Goal: Information Seeking & Learning: Learn about a topic

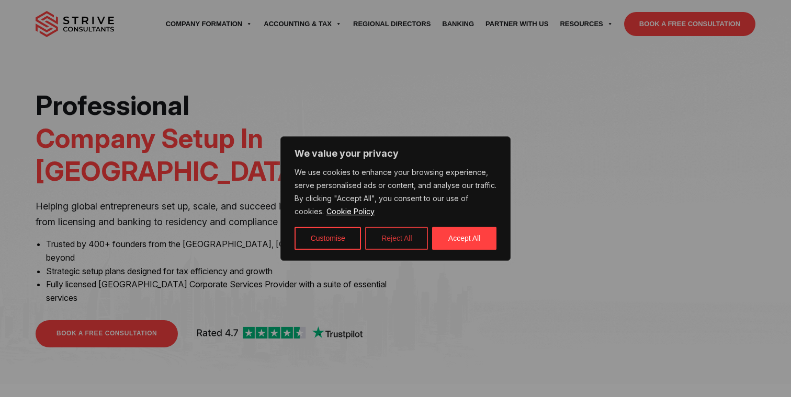
click at [394, 239] on button "Reject All" at bounding box center [396, 238] width 63 height 23
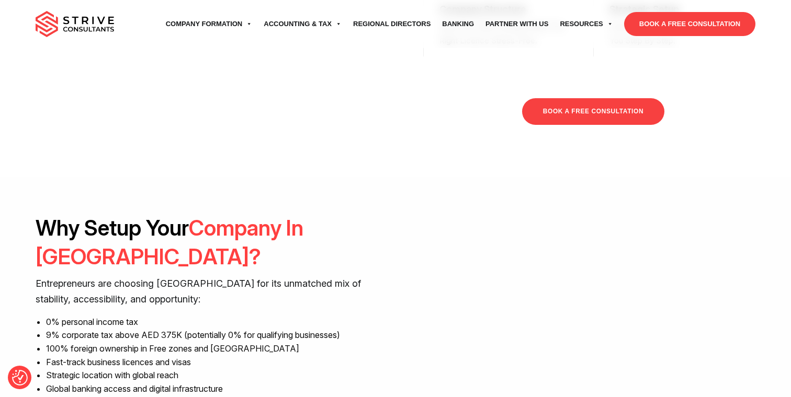
scroll to position [777, 0]
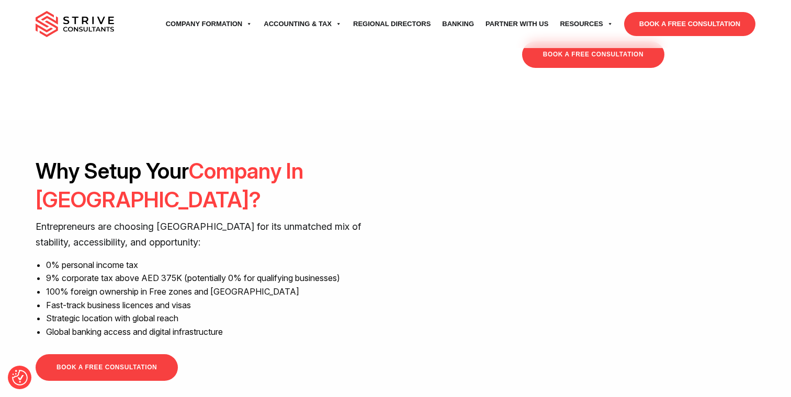
click at [769, 186] on div "Why Setup Your Company In Dubai? Entrepreneurs are choosing Dubai for its unmat…" at bounding box center [395, 269] width 791 height 225
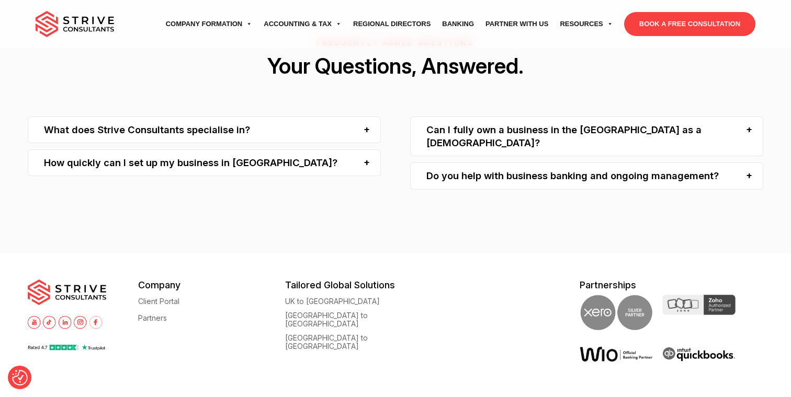
scroll to position [3110, 0]
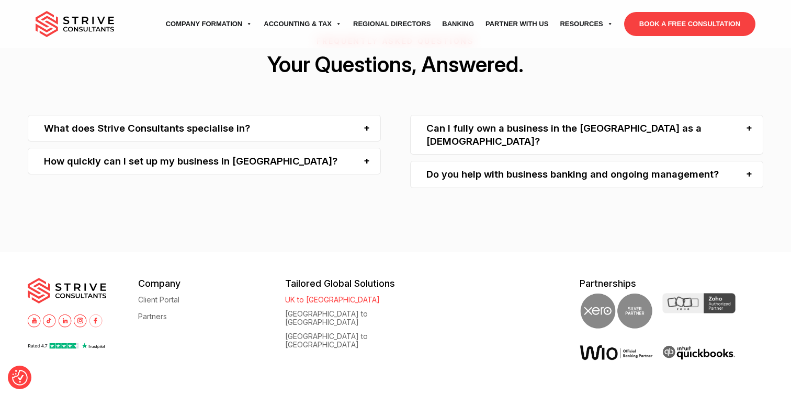
click at [312, 296] on link "UK to [GEOGRAPHIC_DATA]" at bounding box center [332, 300] width 95 height 8
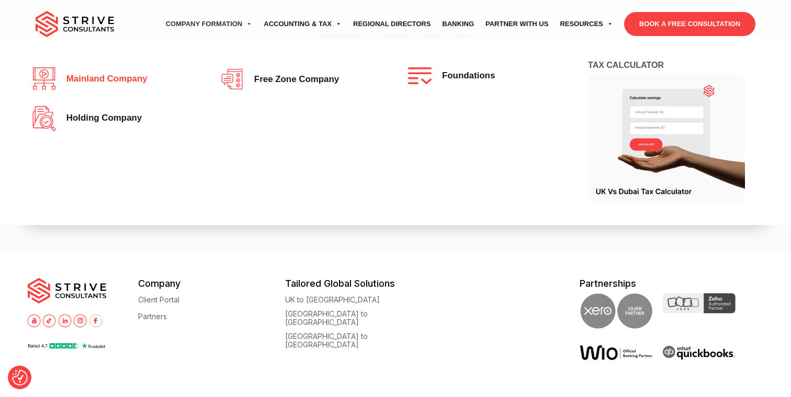
click at [113, 83] on span "Mainland company" at bounding box center [104, 79] width 86 height 10
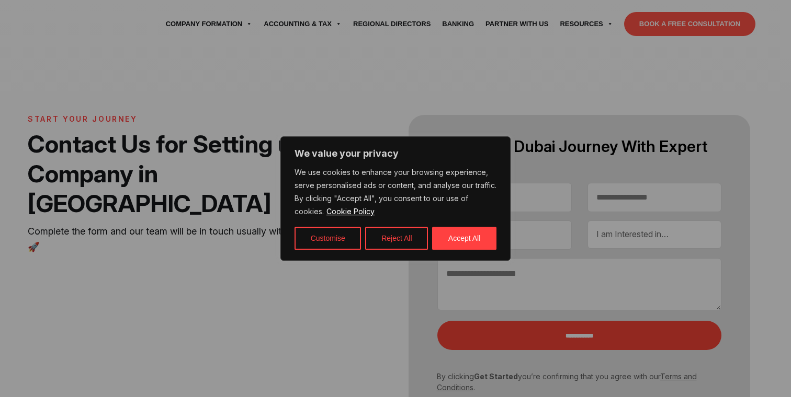
select select "Contact form"
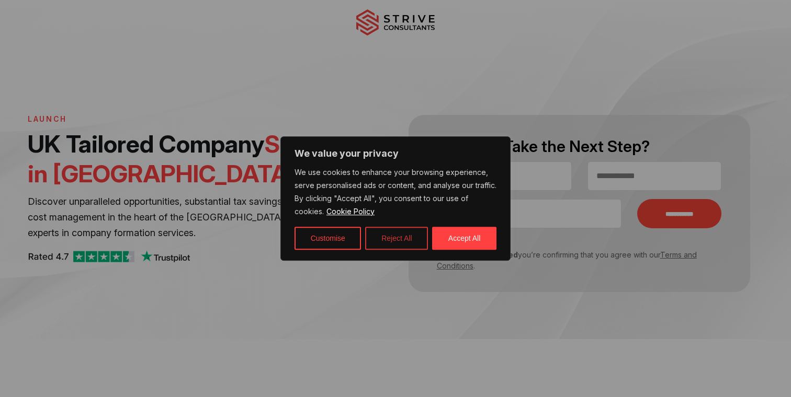
click at [393, 234] on button "Reject All" at bounding box center [396, 238] width 63 height 23
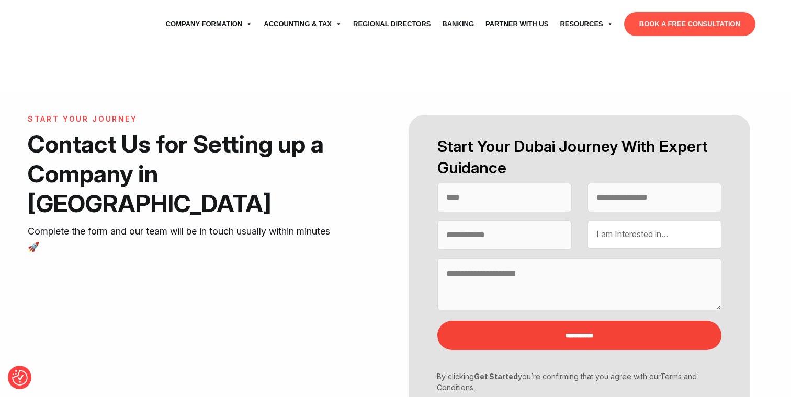
select select "Contact form"
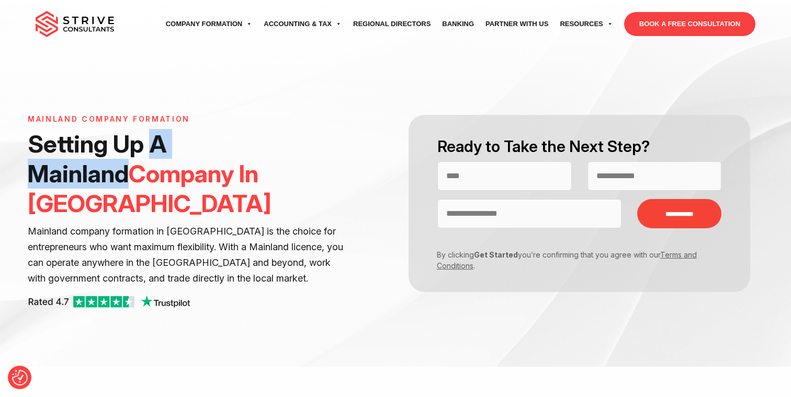
drag, startPoint x: 276, startPoint y: 142, endPoint x: 155, endPoint y: 146, distance: 120.9
click at [155, 146] on h1 "Setting Up A Mainland Company In Dubai" at bounding box center [186, 173] width 316 height 89
copy h1 "A Mainland"
click at [361, 124] on div "Mainland Company Formation Setting Up A Mainland Company In Dubai Mainland comp…" at bounding box center [212, 217] width 368 height 205
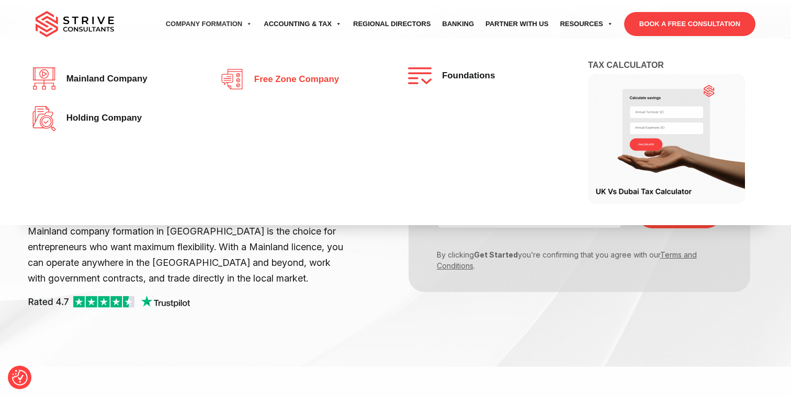
click at [293, 77] on span "Free zone company" at bounding box center [294, 80] width 90 height 10
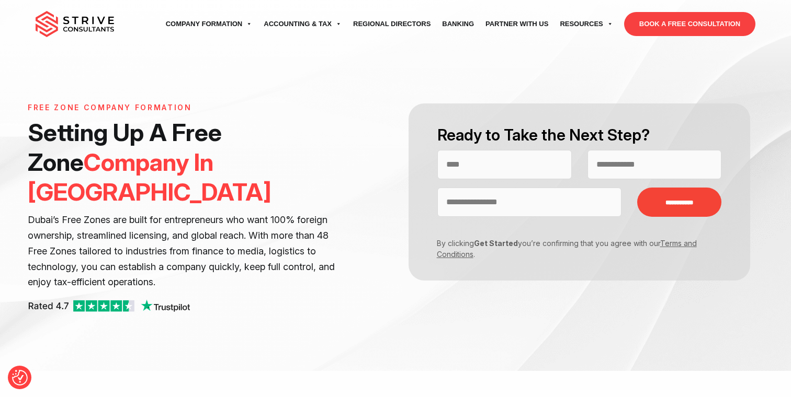
scroll to position [10, 0]
